Goal: Check status: Check status

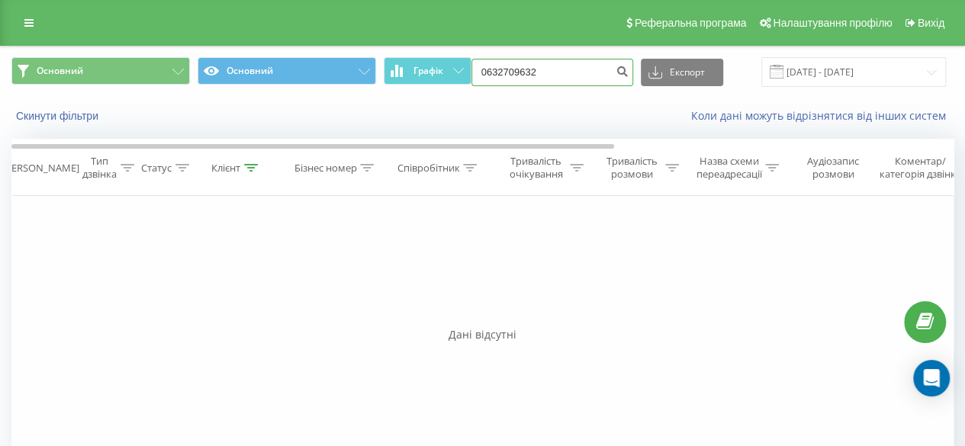
click at [546, 68] on input "0632709632" at bounding box center [553, 72] width 162 height 27
type input "0"
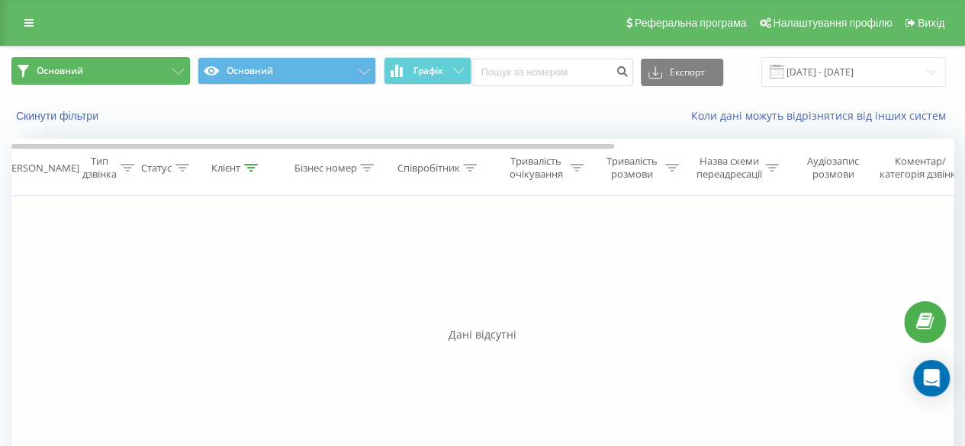
click at [82, 70] on span "Основний" at bounding box center [60, 71] width 47 height 12
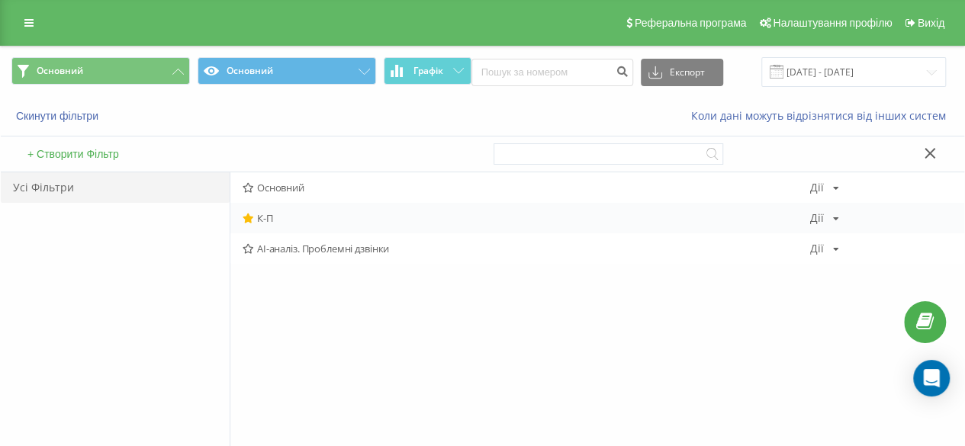
click at [279, 216] on span "К-П" at bounding box center [527, 218] width 568 height 11
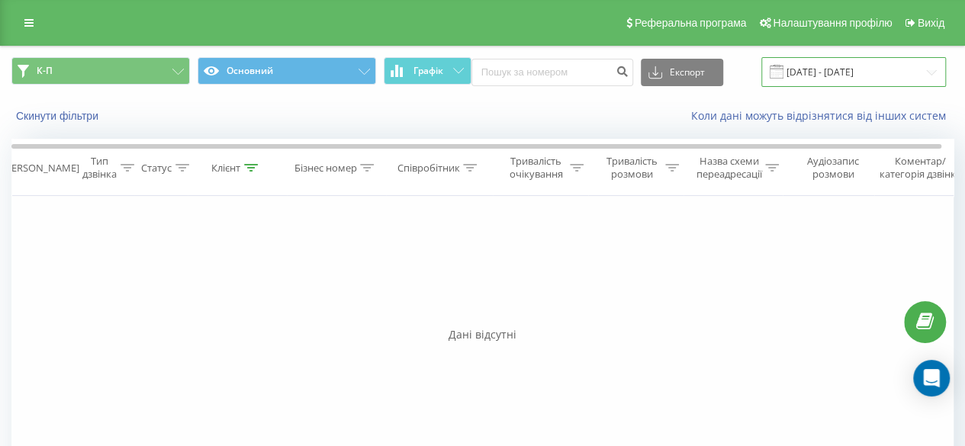
click at [830, 71] on input "[DATE] - [DATE]" at bounding box center [854, 72] width 185 height 30
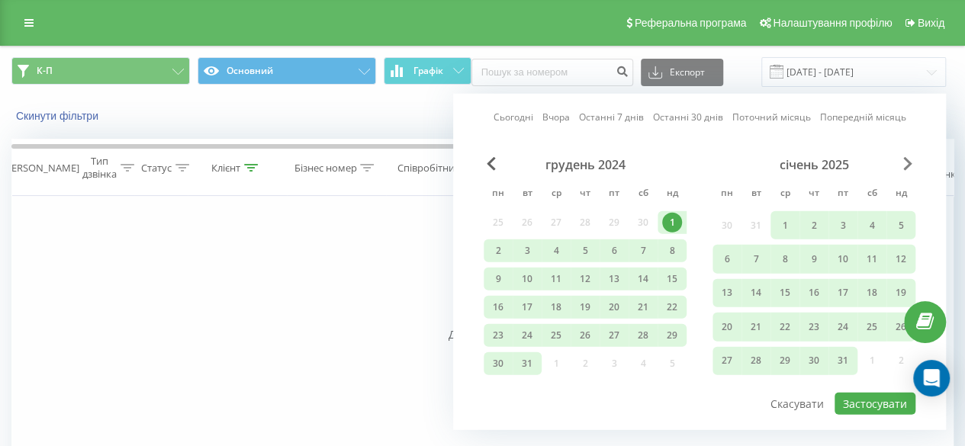
click at [907, 163] on span "Next Month" at bounding box center [908, 164] width 9 height 14
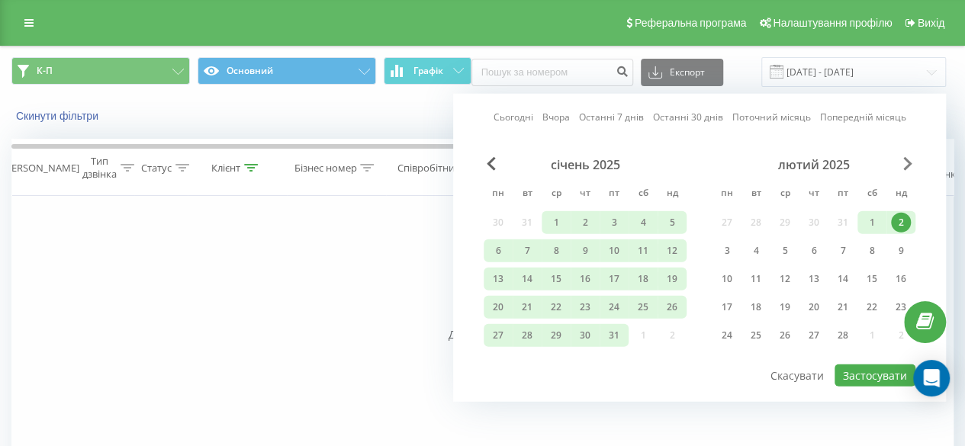
click at [907, 163] on span "Next Month" at bounding box center [908, 164] width 9 height 14
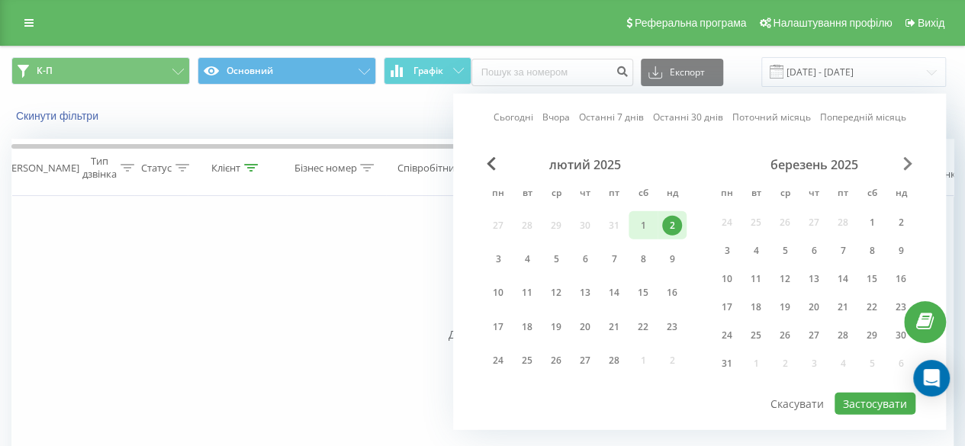
click at [907, 163] on span "Next Month" at bounding box center [908, 164] width 9 height 14
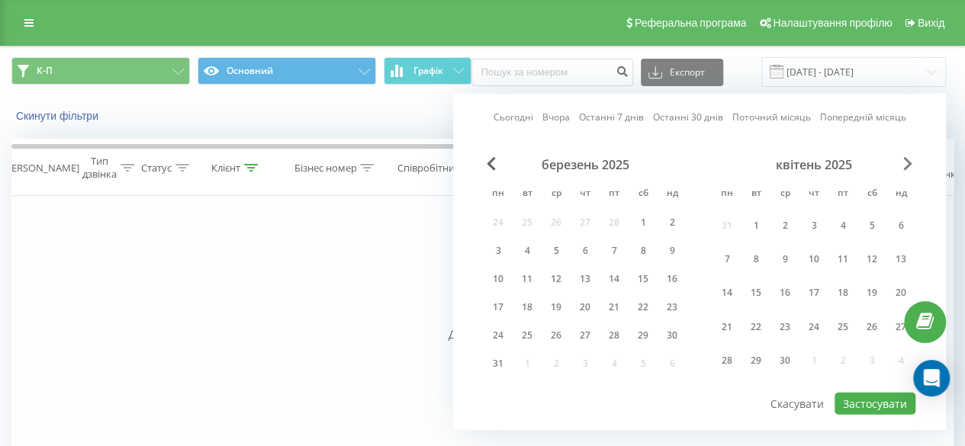
click at [907, 163] on span "Next Month" at bounding box center [908, 164] width 9 height 14
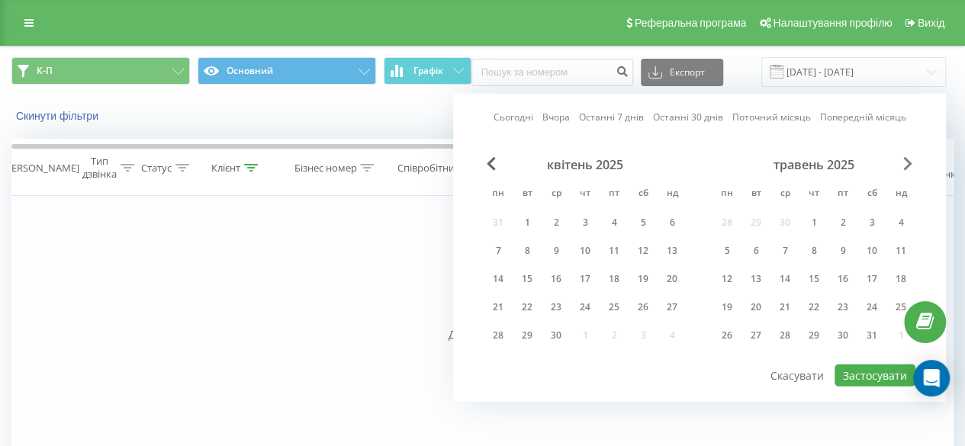
click at [907, 163] on span "Next Month" at bounding box center [908, 164] width 9 height 14
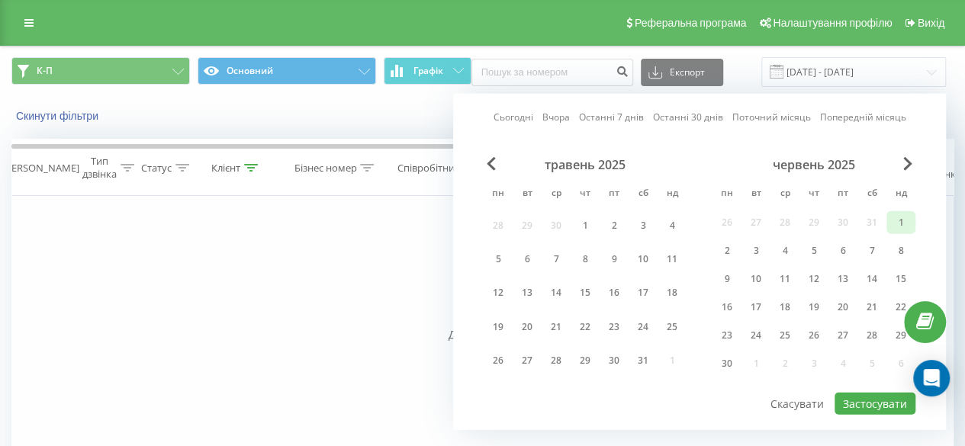
click at [898, 218] on div "1" at bounding box center [901, 223] width 20 height 20
click at [906, 161] on span "Next Month" at bounding box center [908, 164] width 9 height 14
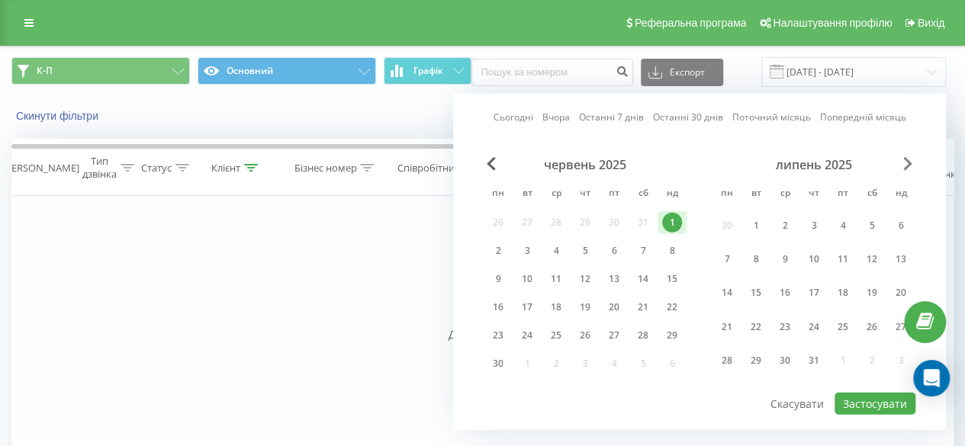
click at [911, 160] on span "Next Month" at bounding box center [908, 164] width 9 height 14
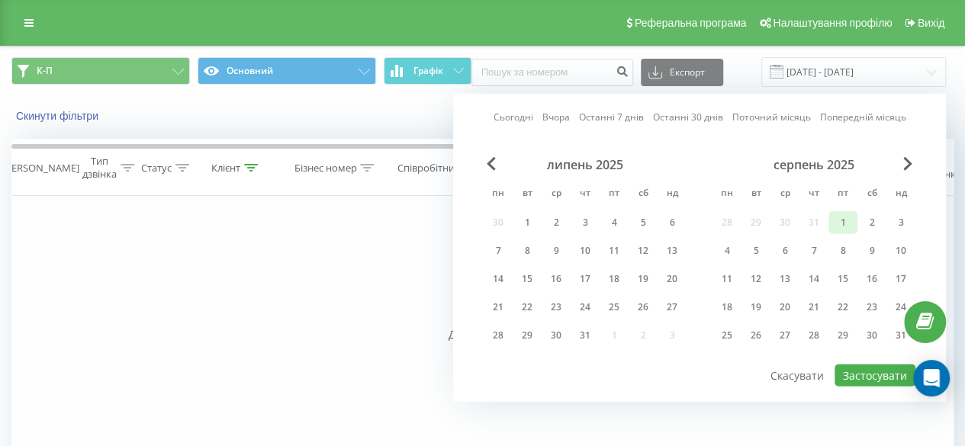
click at [843, 214] on div "1" at bounding box center [843, 223] width 20 height 20
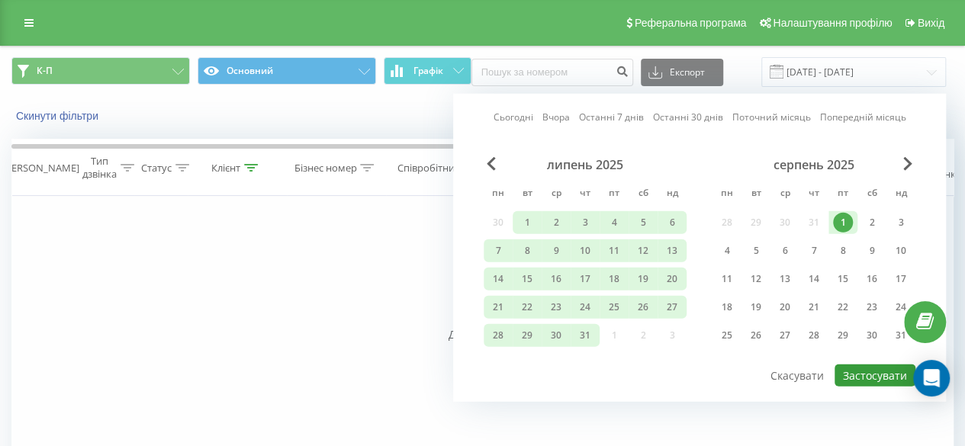
click at [877, 377] on button "Застосувати" at bounding box center [875, 376] width 81 height 22
type input "[DATE] - [DATE]"
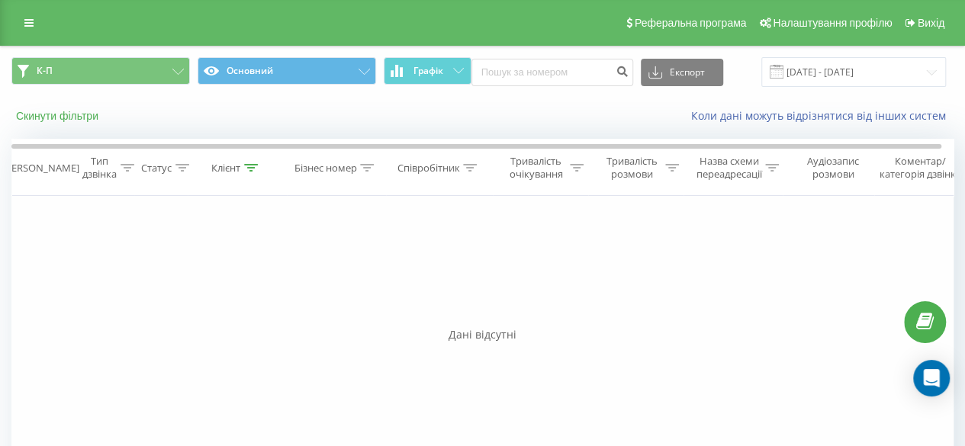
click at [60, 118] on button "Скинути фільтри" at bounding box center [58, 116] width 95 height 14
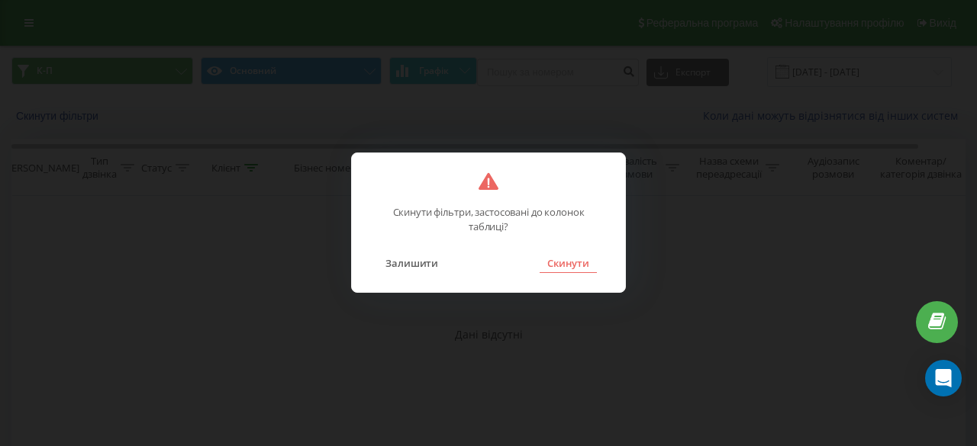
click at [583, 262] on button "Скинути" at bounding box center [568, 263] width 57 height 20
